Goal: Find specific page/section: Find specific page/section

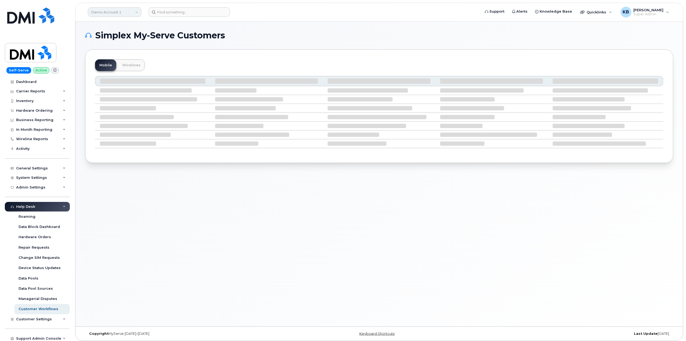
click at [98, 15] on link "Demo Account 1" at bounding box center [115, 12] width 54 height 10
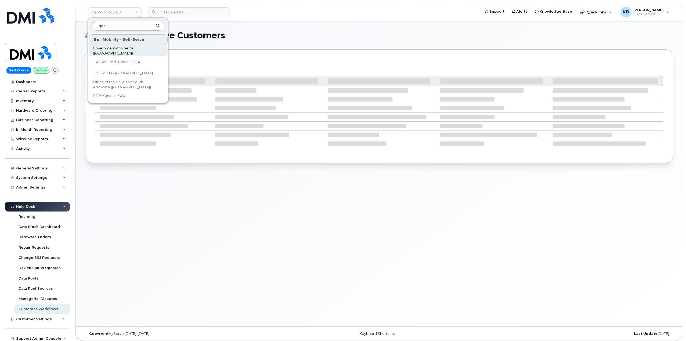
type input "goa"
click at [126, 50] on span "Government of Alberta ([GEOGRAPHIC_DATA])" at bounding box center [124, 51] width 62 height 10
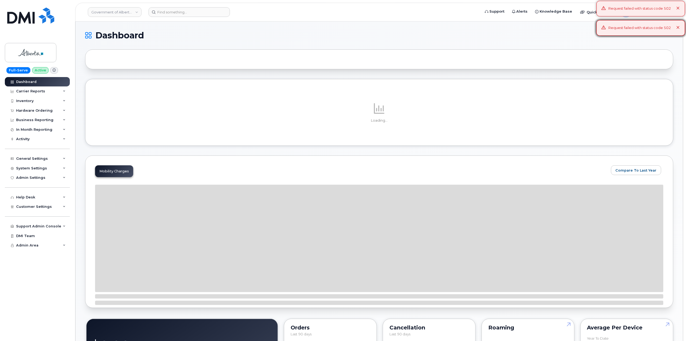
click at [678, 31] on div "Request failed with status code 502" at bounding box center [641, 28] width 89 height 16
click at [678, 26] on icon at bounding box center [678, 27] width 3 height 3
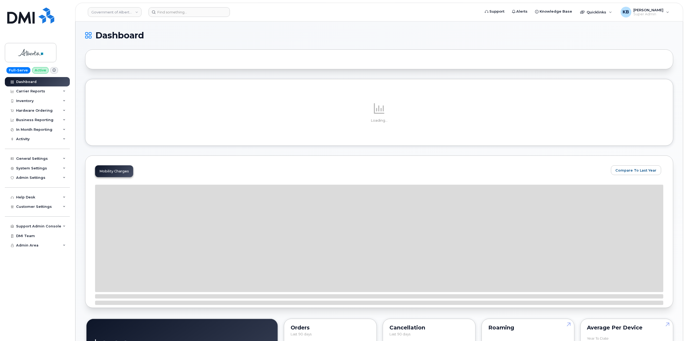
click at [677, 7] on icon at bounding box center [678, 8] width 3 height 3
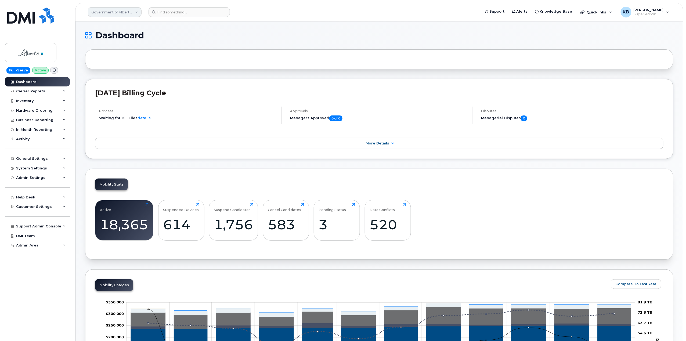
click at [110, 12] on link "Government of Alberta ([GEOGRAPHIC_DATA])" at bounding box center [115, 12] width 54 height 10
type input "kiewit"
click at [119, 74] on span "Kiewit Corporation" at bounding box center [109, 73] width 33 height 5
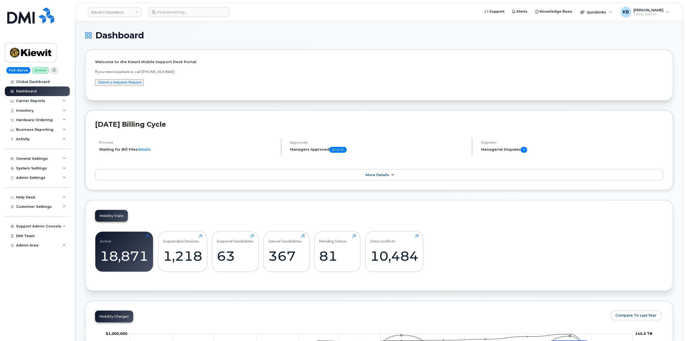
click at [397, 178] on link "More Details" at bounding box center [379, 174] width 568 height 11
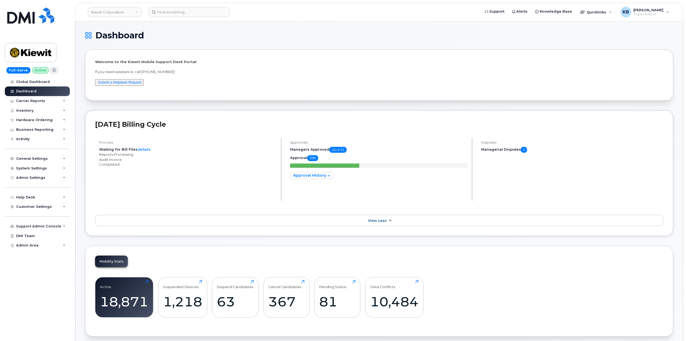
click at [382, 223] on link "View Less" at bounding box center [379, 220] width 568 height 11
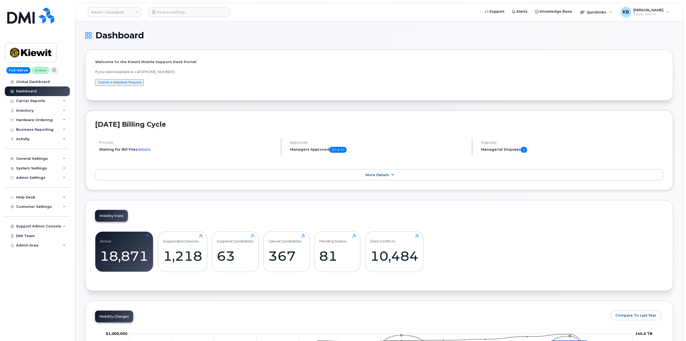
click at [398, 177] on link "More Details" at bounding box center [379, 174] width 568 height 11
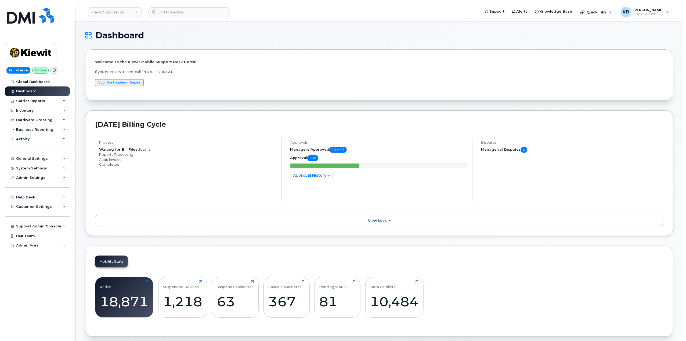
click at [392, 219] on link "View Less" at bounding box center [379, 220] width 568 height 11
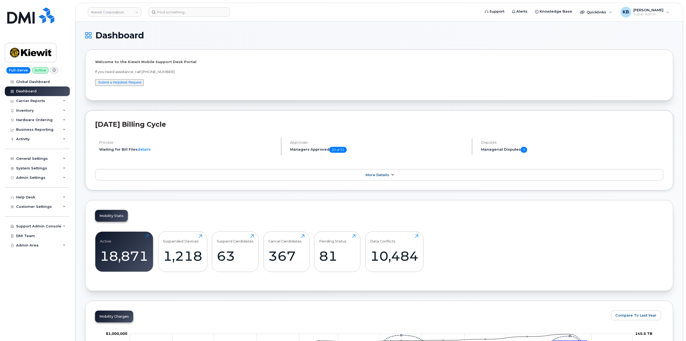
click at [392, 175] on icon at bounding box center [392, 174] width 4 height 3
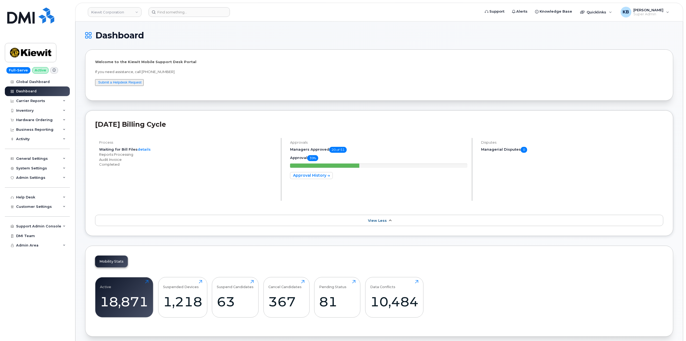
click at [386, 223] on link "View Less" at bounding box center [379, 220] width 568 height 11
